Goal: Check status

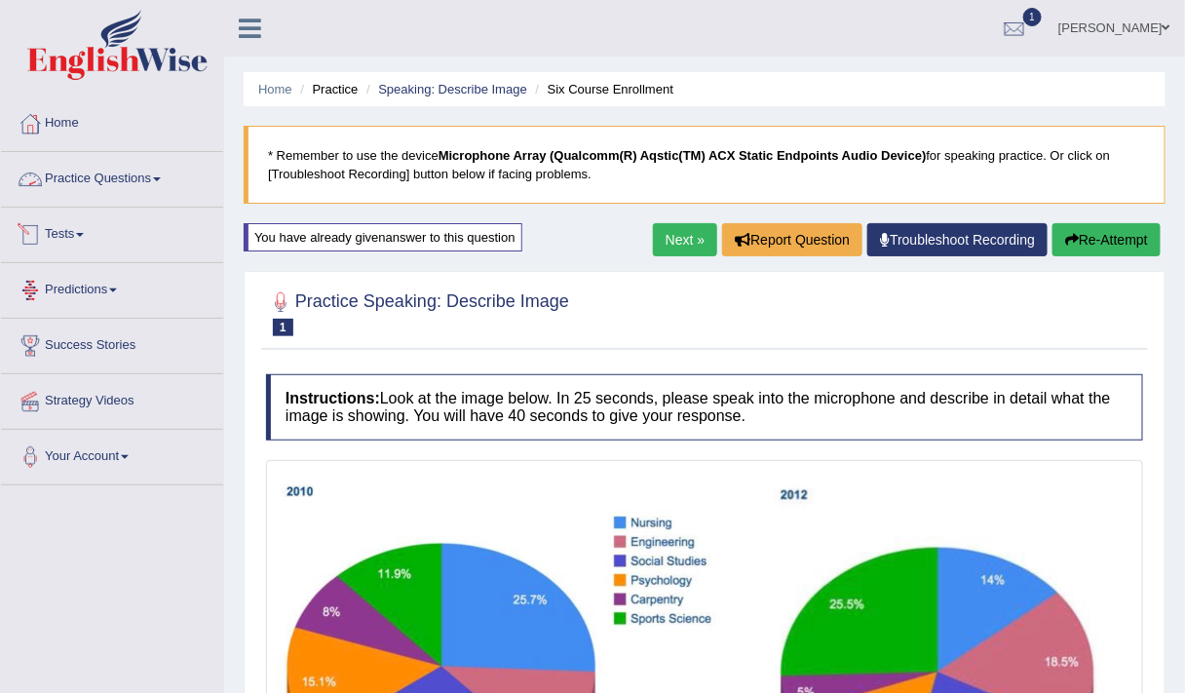
click at [69, 238] on link "Tests" at bounding box center [112, 232] width 222 height 49
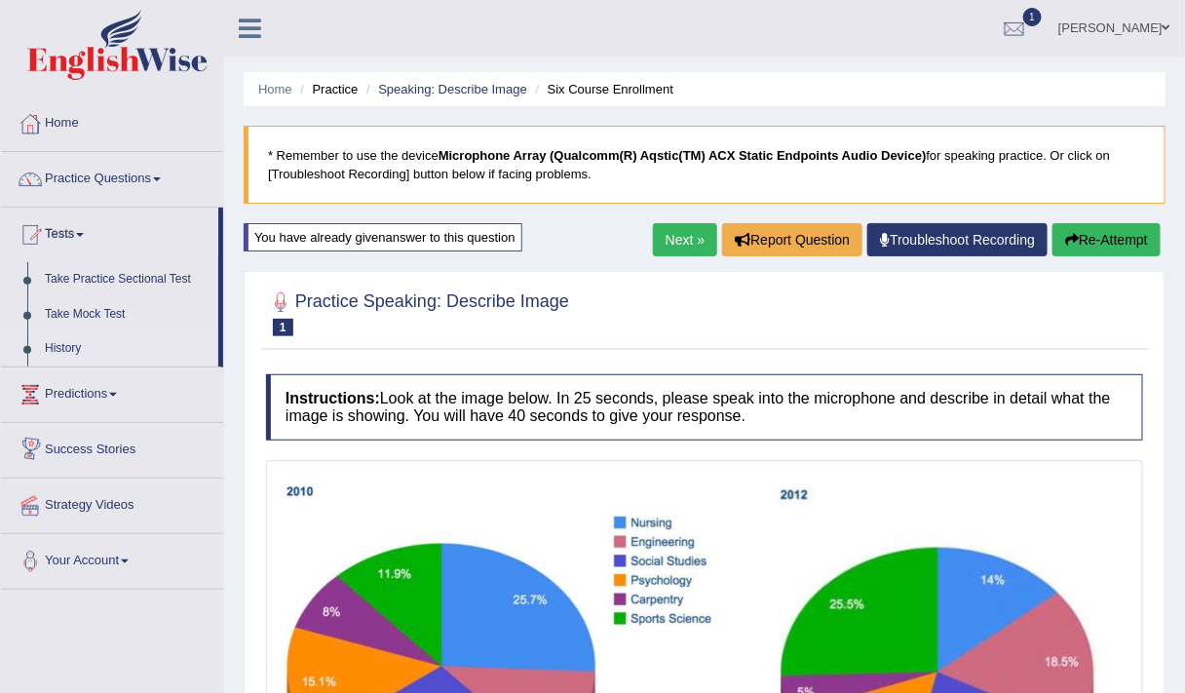
click at [59, 343] on link "History" at bounding box center [127, 348] width 182 height 35
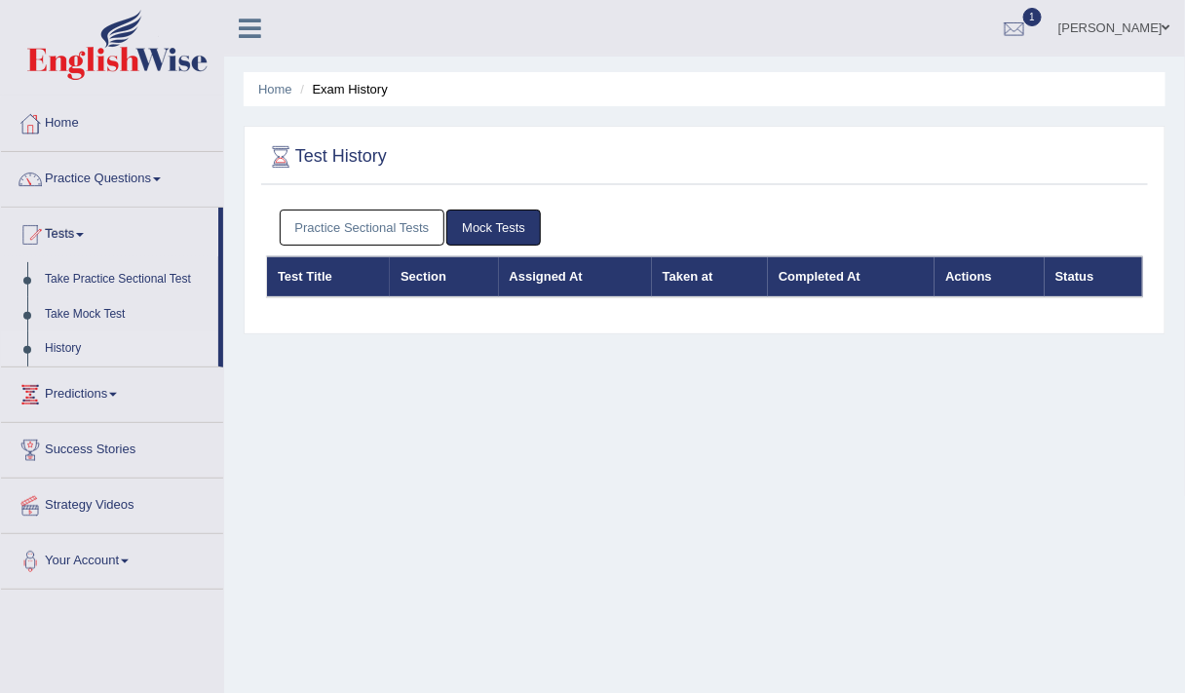
click at [435, 225] on link "Practice Sectional Tests" at bounding box center [363, 228] width 166 height 36
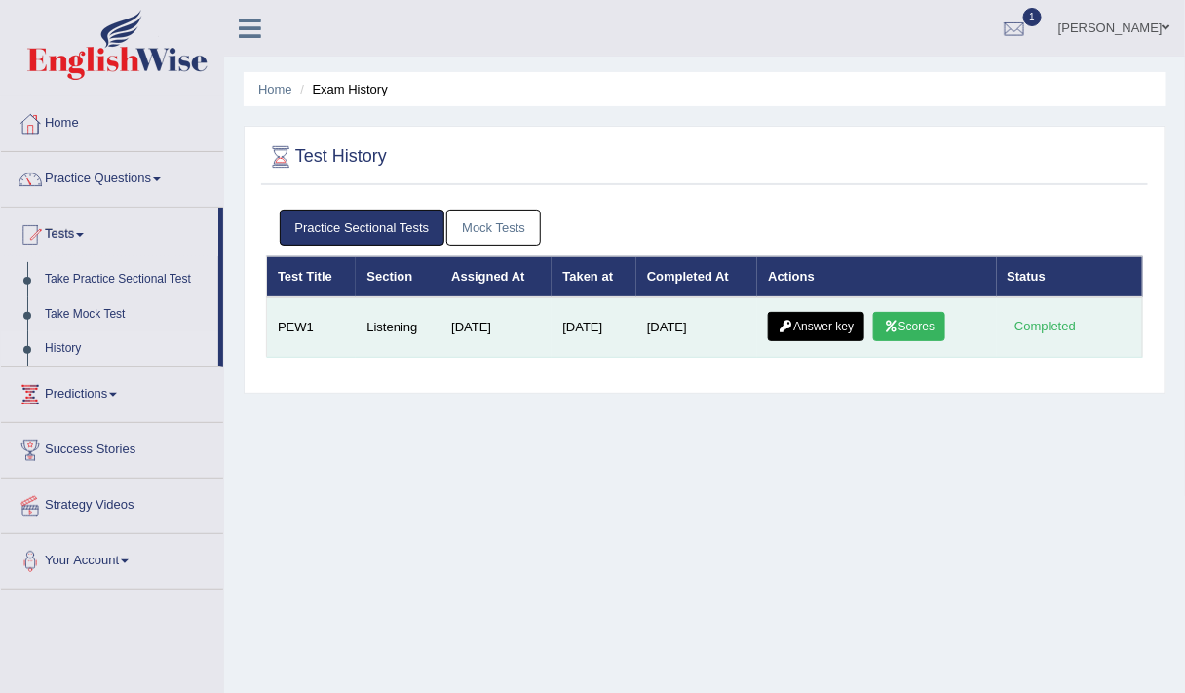
click at [908, 326] on link "Scores" at bounding box center [909, 326] width 72 height 29
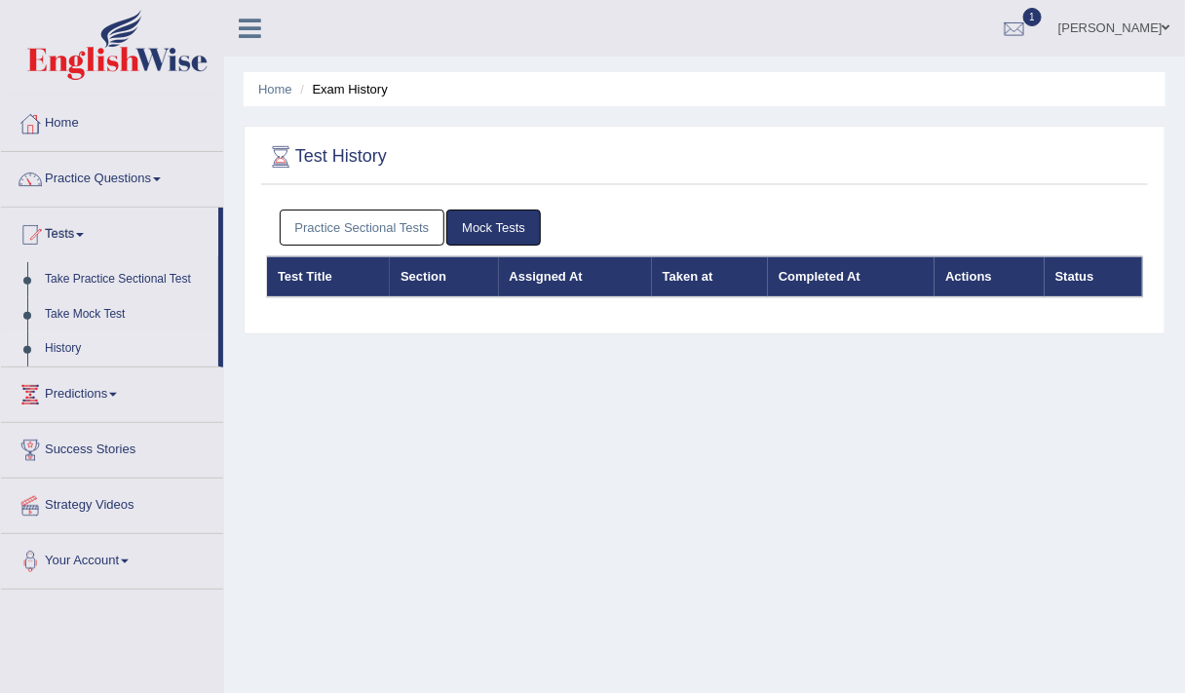
click at [382, 230] on link "Practice Sectional Tests" at bounding box center [363, 228] width 166 height 36
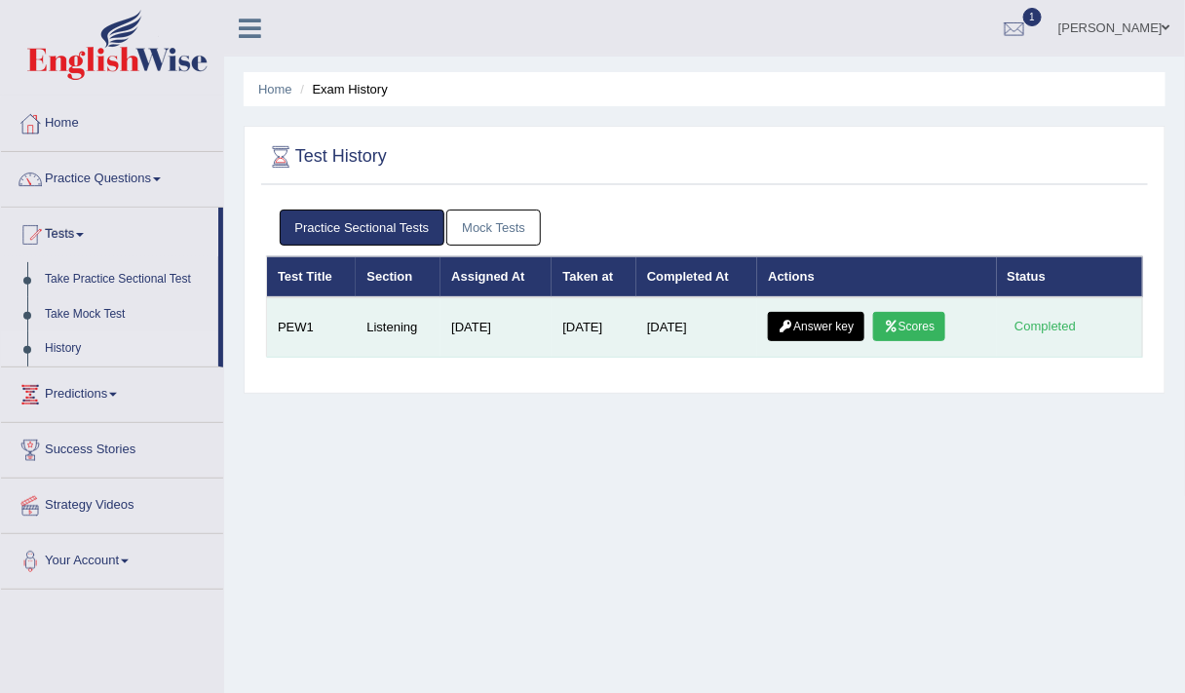
click at [821, 320] on link "Answer key" at bounding box center [816, 326] width 96 height 29
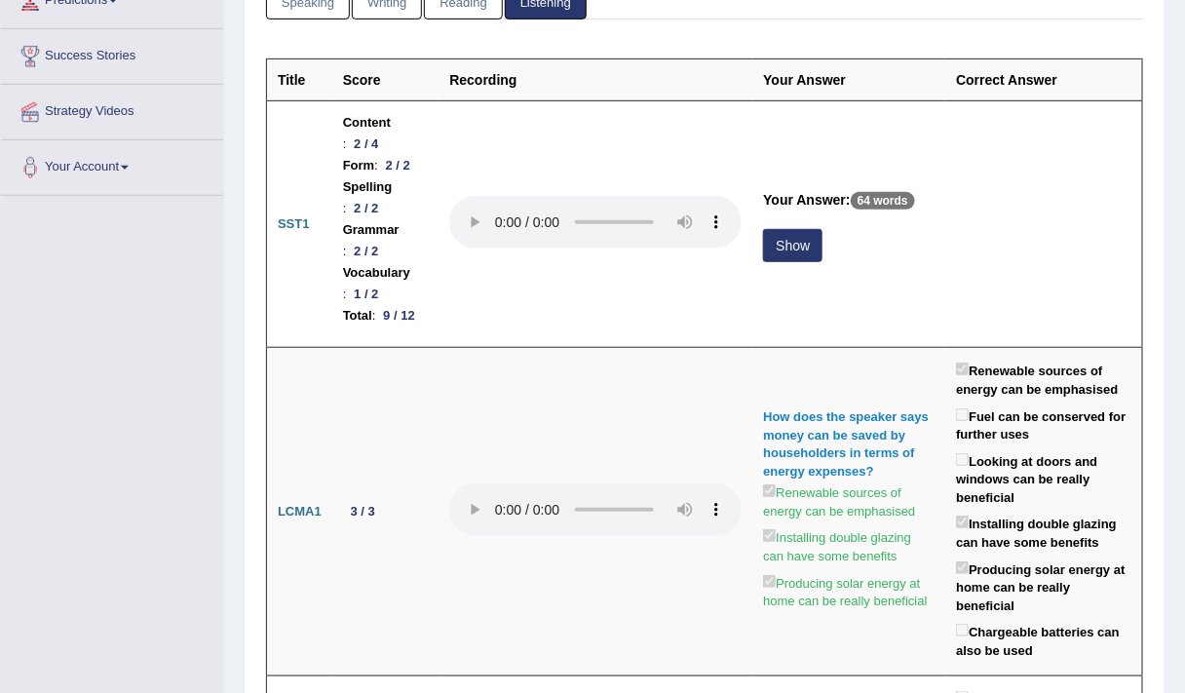
scroll to position [288, 0]
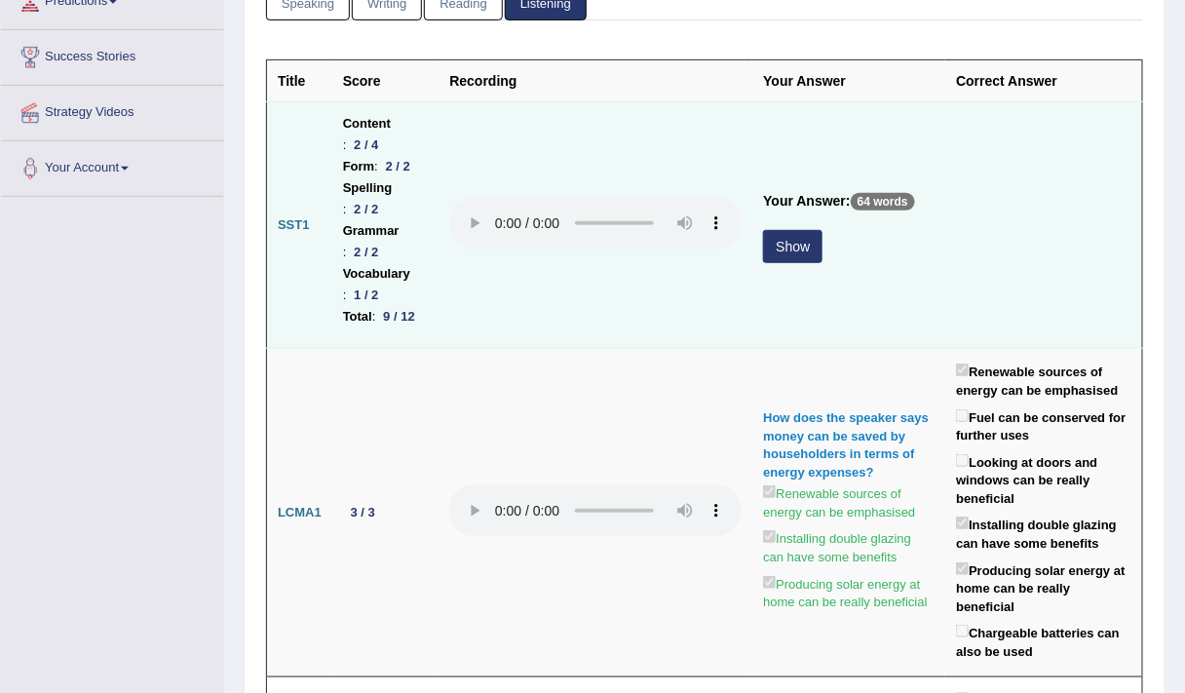
click at [779, 263] on button "Show" at bounding box center [792, 246] width 59 height 33
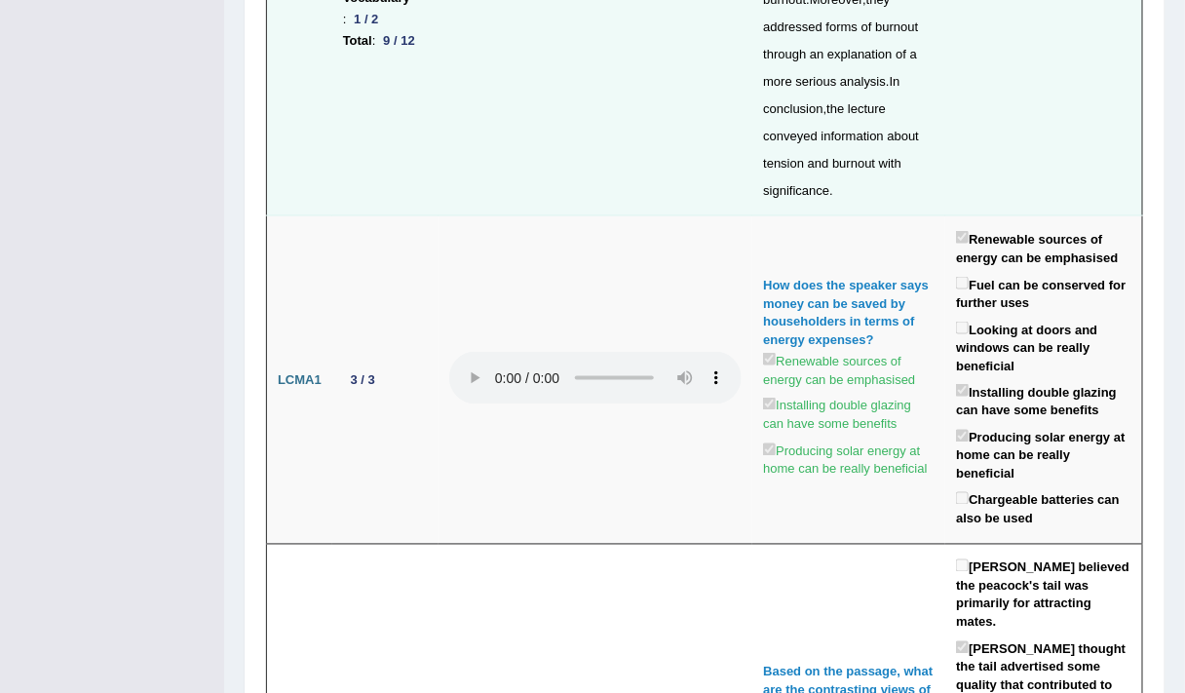
scroll to position [726, 0]
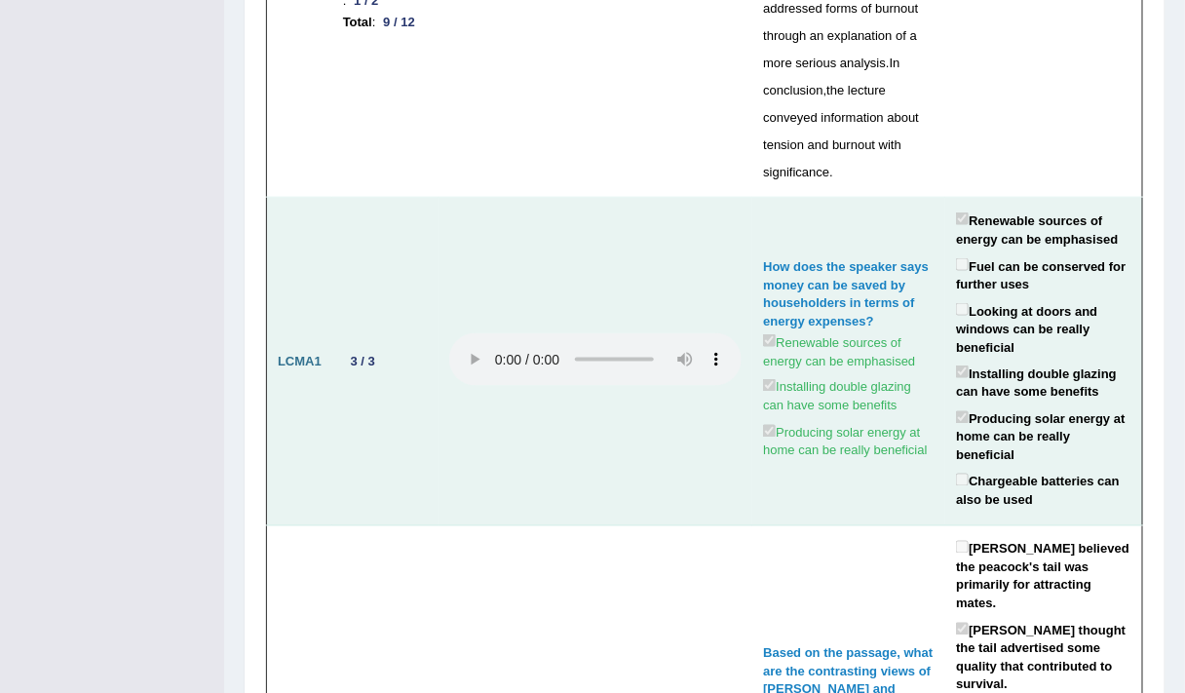
click at [834, 258] on div "How does the speaker says money can be saved by householders in terms of energy…" at bounding box center [849, 294] width 172 height 72
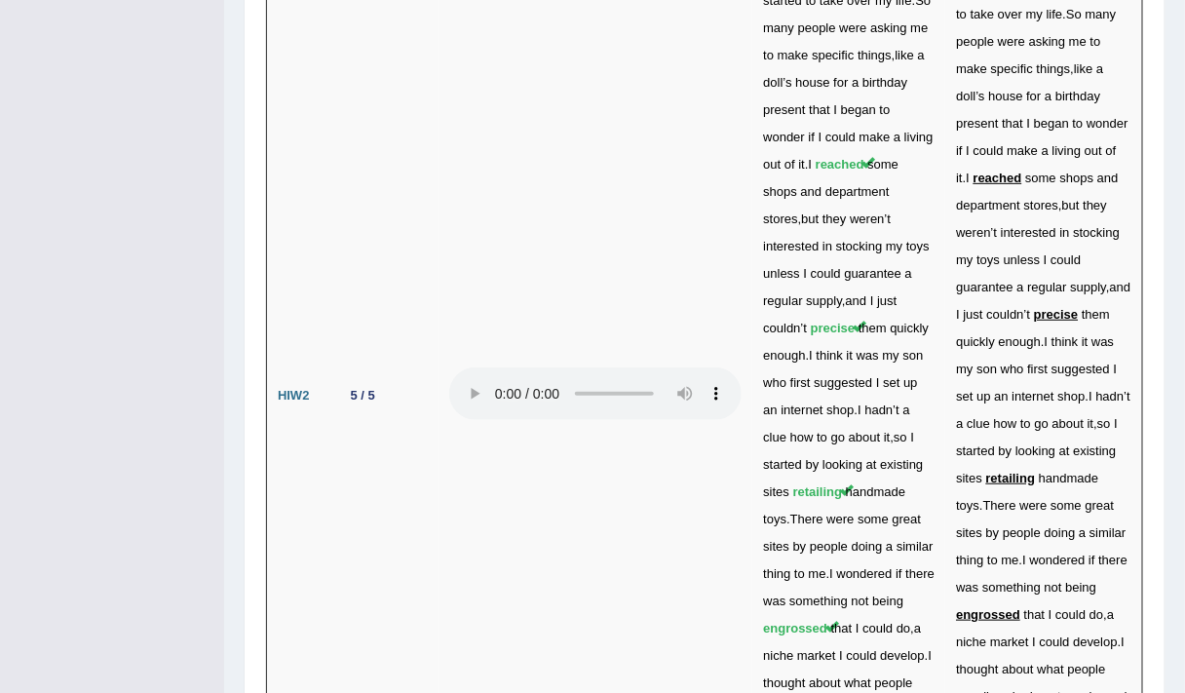
scroll to position [6876, 0]
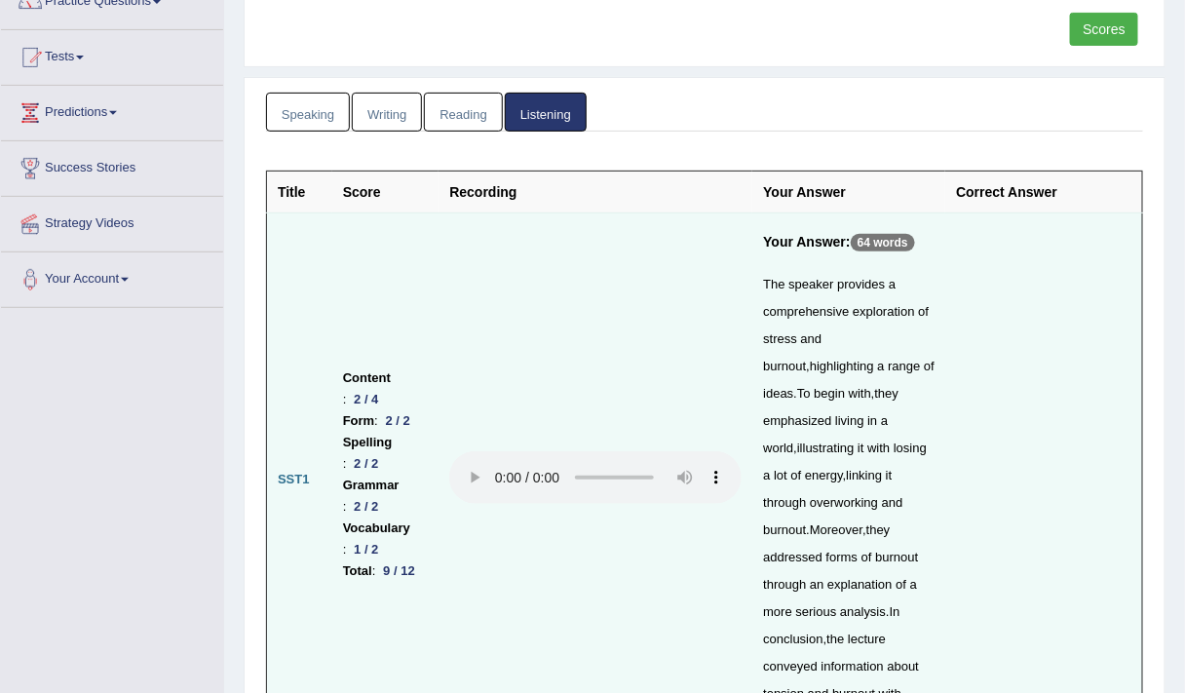
scroll to position [0, 0]
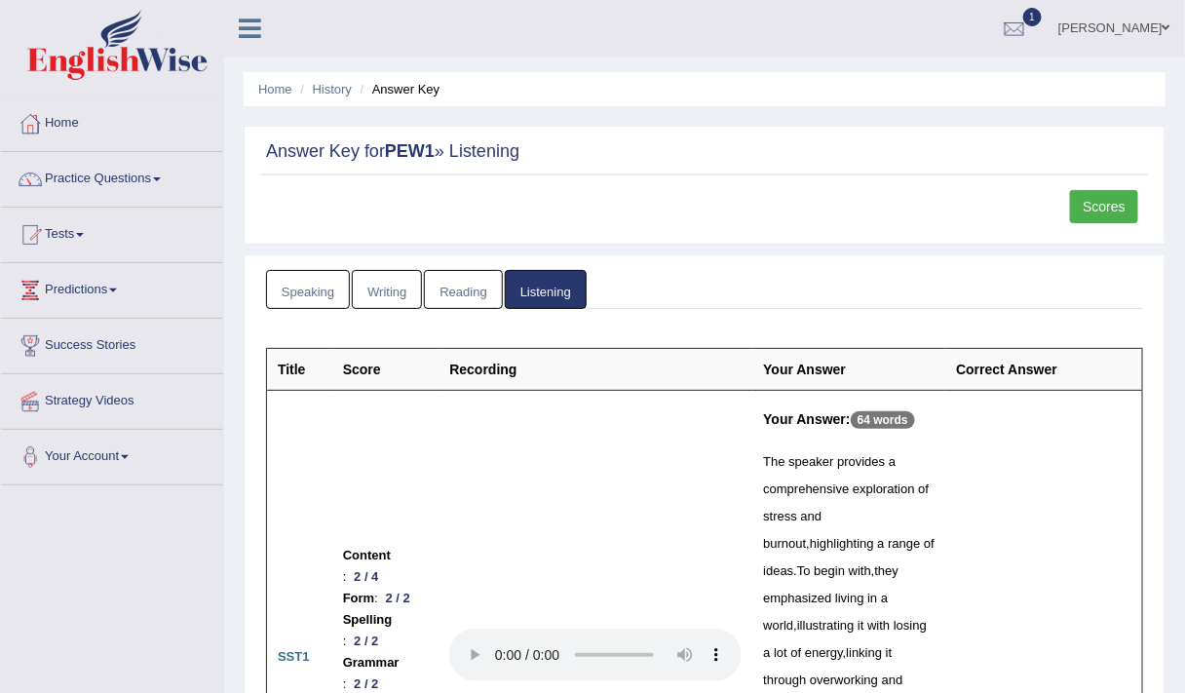
click at [1110, 200] on link "Scores" at bounding box center [1104, 206] width 68 height 33
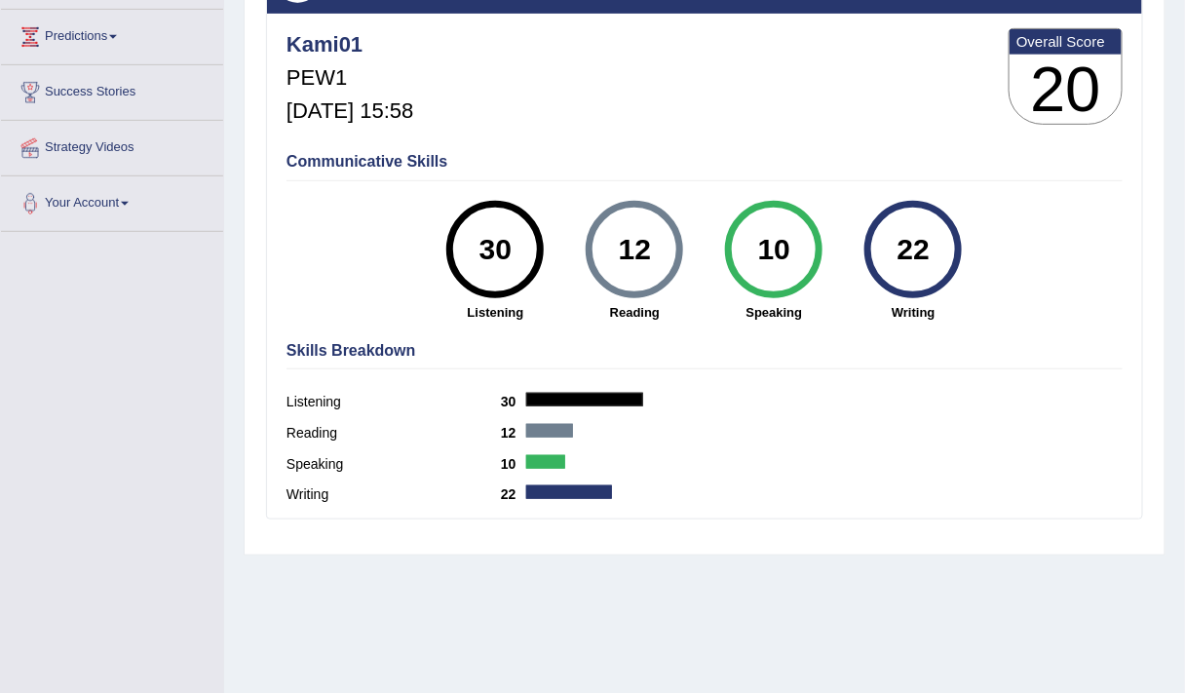
scroll to position [253, 0]
click at [973, 437] on div "Reading 12" at bounding box center [705, 435] width 836 height 31
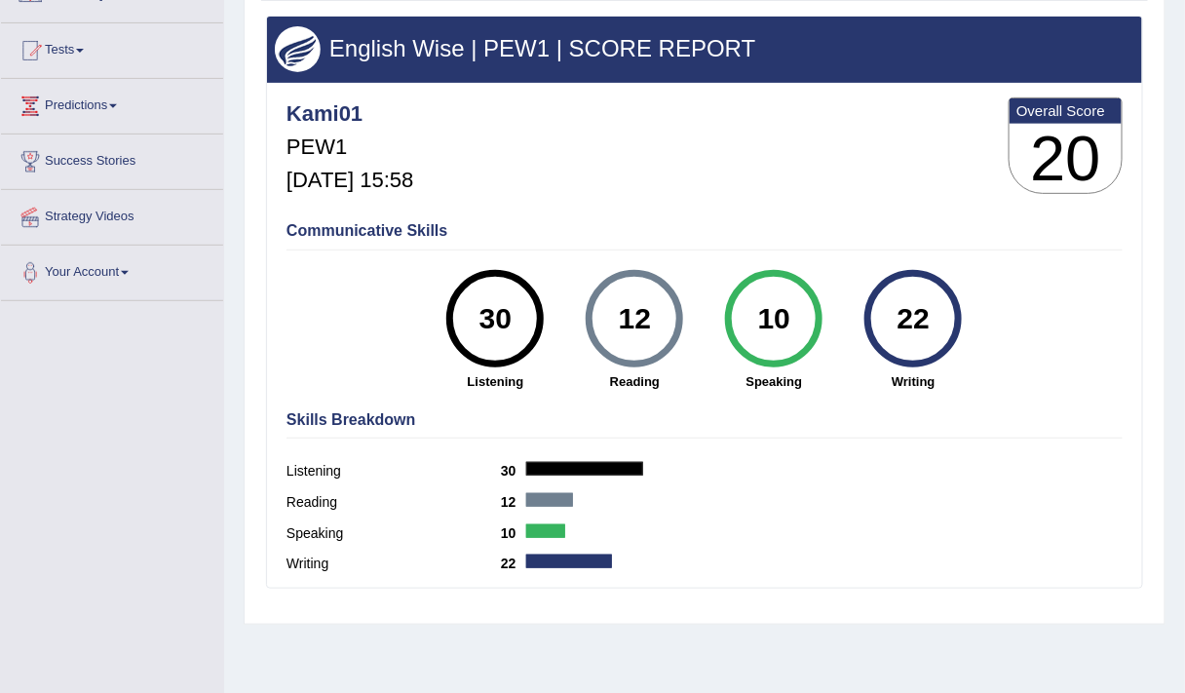
scroll to position [182, 0]
